Goal: Information Seeking & Learning: Learn about a topic

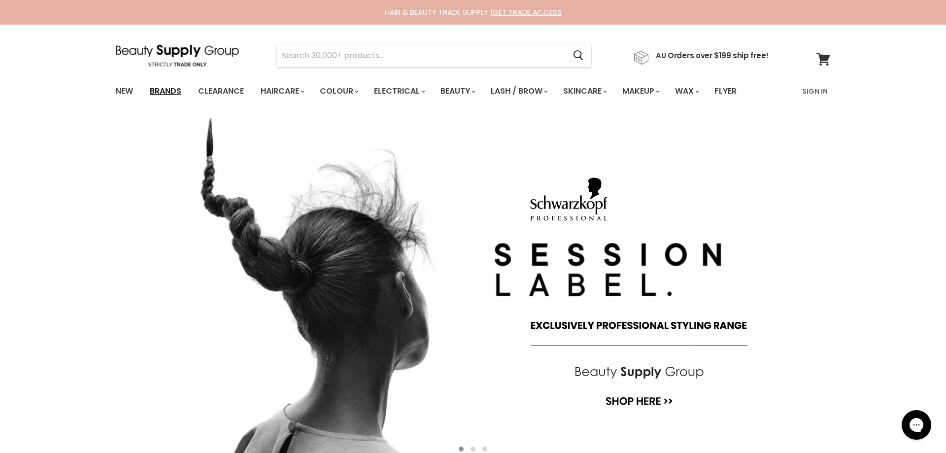
click at [173, 93] on link "Brands" at bounding box center [165, 91] width 46 height 21
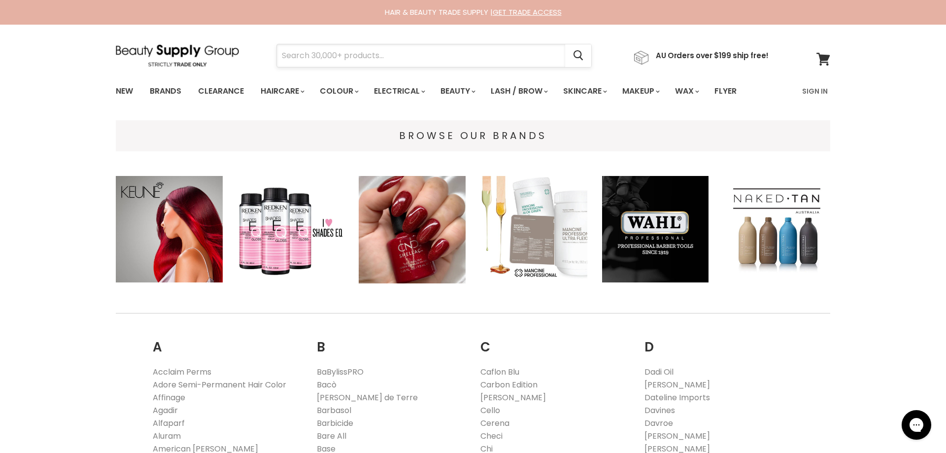
click at [333, 54] on input "Search" at bounding box center [421, 55] width 288 height 23
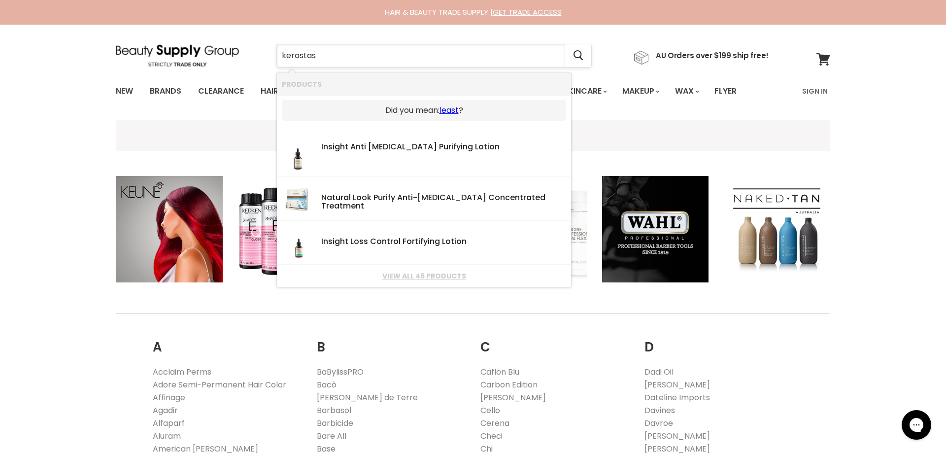
type input "kerastase"
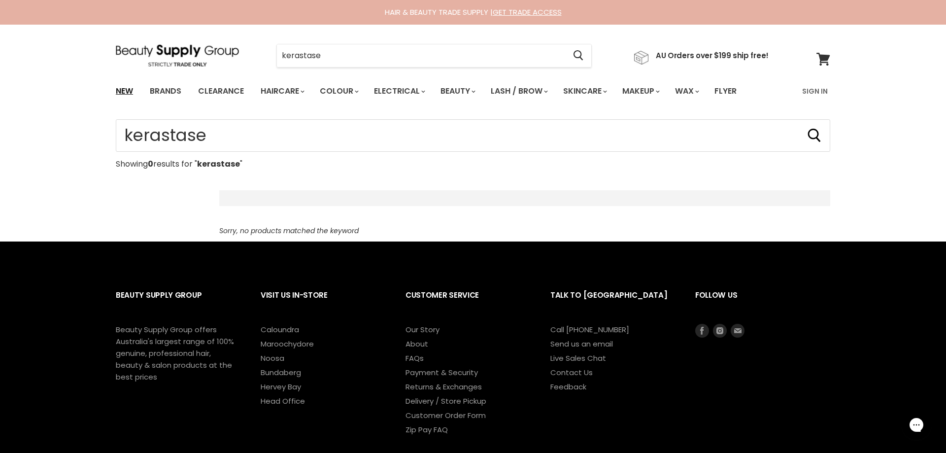
click at [126, 88] on link "New" at bounding box center [124, 91] width 32 height 21
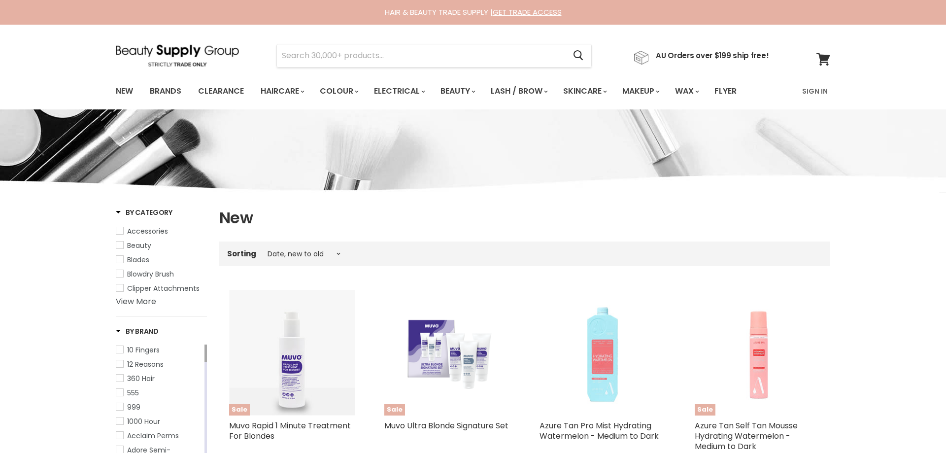
select select "created-descending"
click at [169, 90] on link "Brands" at bounding box center [165, 91] width 46 height 21
